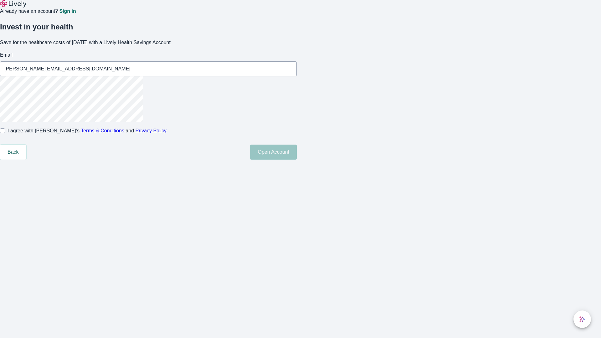
click at [5, 133] on input "I agree with Lively’s Terms & Conditions and Privacy Policy" at bounding box center [2, 130] width 5 height 5
checkbox input "true"
click at [297, 160] on button "Open Account" at bounding box center [273, 152] width 47 height 15
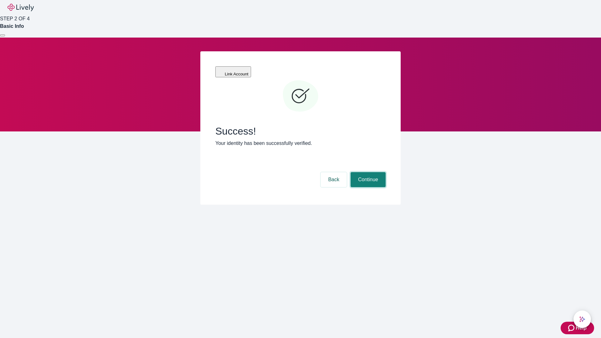
click at [367, 172] on button "Continue" at bounding box center [367, 179] width 35 height 15
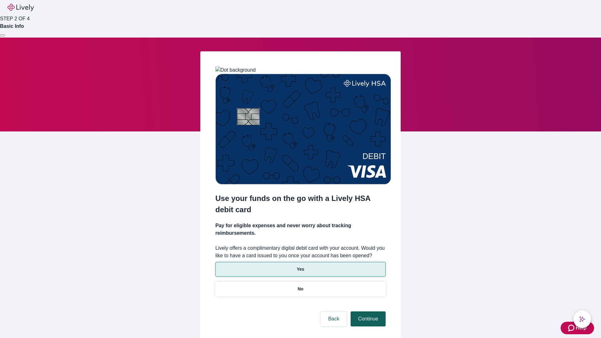
click at [300, 286] on p "No" at bounding box center [300, 289] width 6 height 7
click at [367, 311] on button "Continue" at bounding box center [367, 318] width 35 height 15
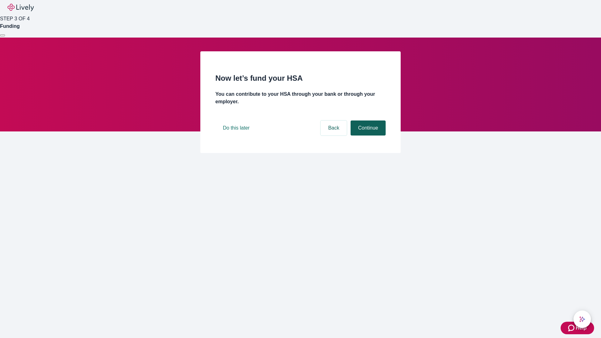
click at [367, 135] on button "Continue" at bounding box center [367, 127] width 35 height 15
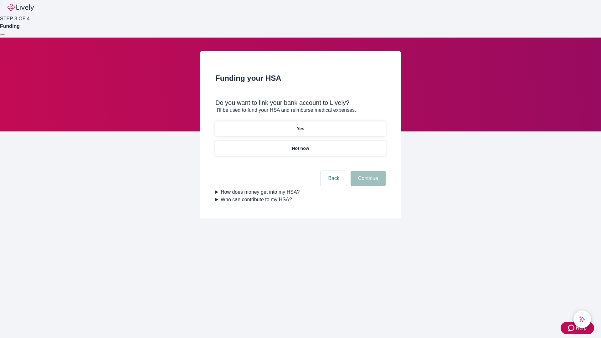
click at [300, 125] on p "Yes" at bounding box center [301, 128] width 8 height 7
click at [367, 171] on button "Continue" at bounding box center [367, 178] width 35 height 15
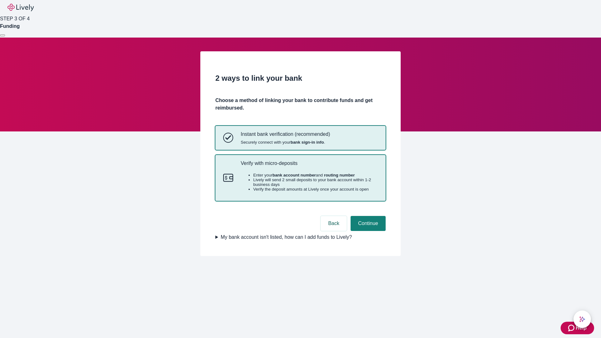
click at [309, 166] on p "Verify with micro-deposits" at bounding box center [309, 163] width 137 height 6
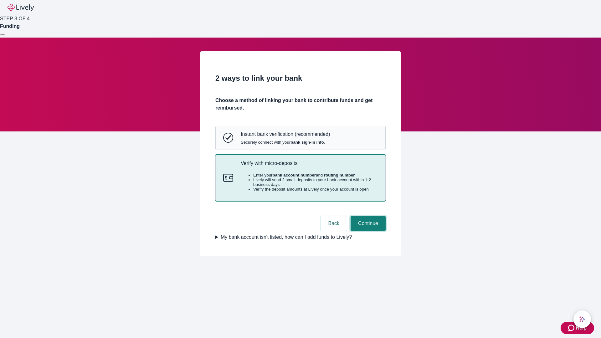
click at [367, 231] on button "Continue" at bounding box center [367, 223] width 35 height 15
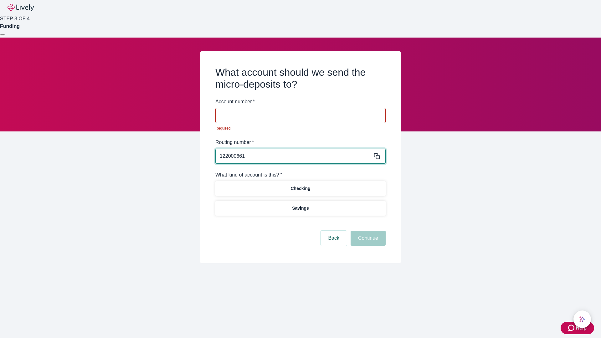
type input "122000661"
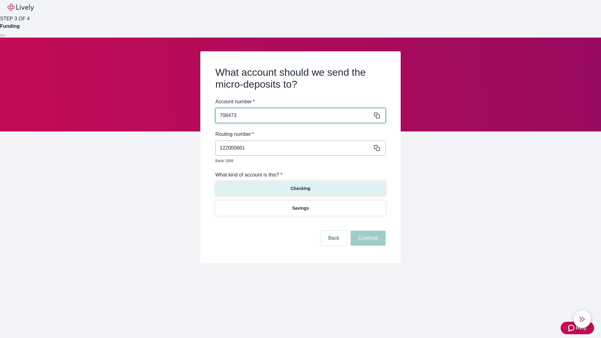
type input "708473"
click at [300, 185] on p "Checking" at bounding box center [300, 188] width 20 height 7
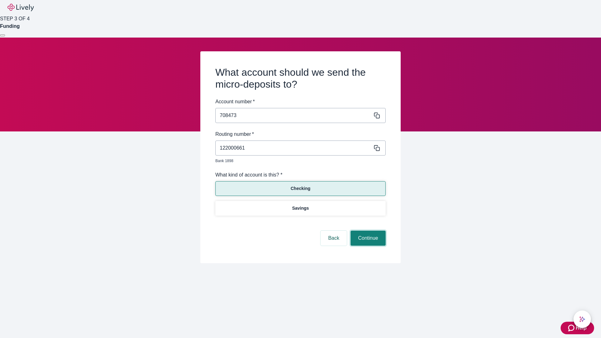
click at [367, 231] on button "Continue" at bounding box center [367, 238] width 35 height 15
